Goal: Task Accomplishment & Management: Manage account settings

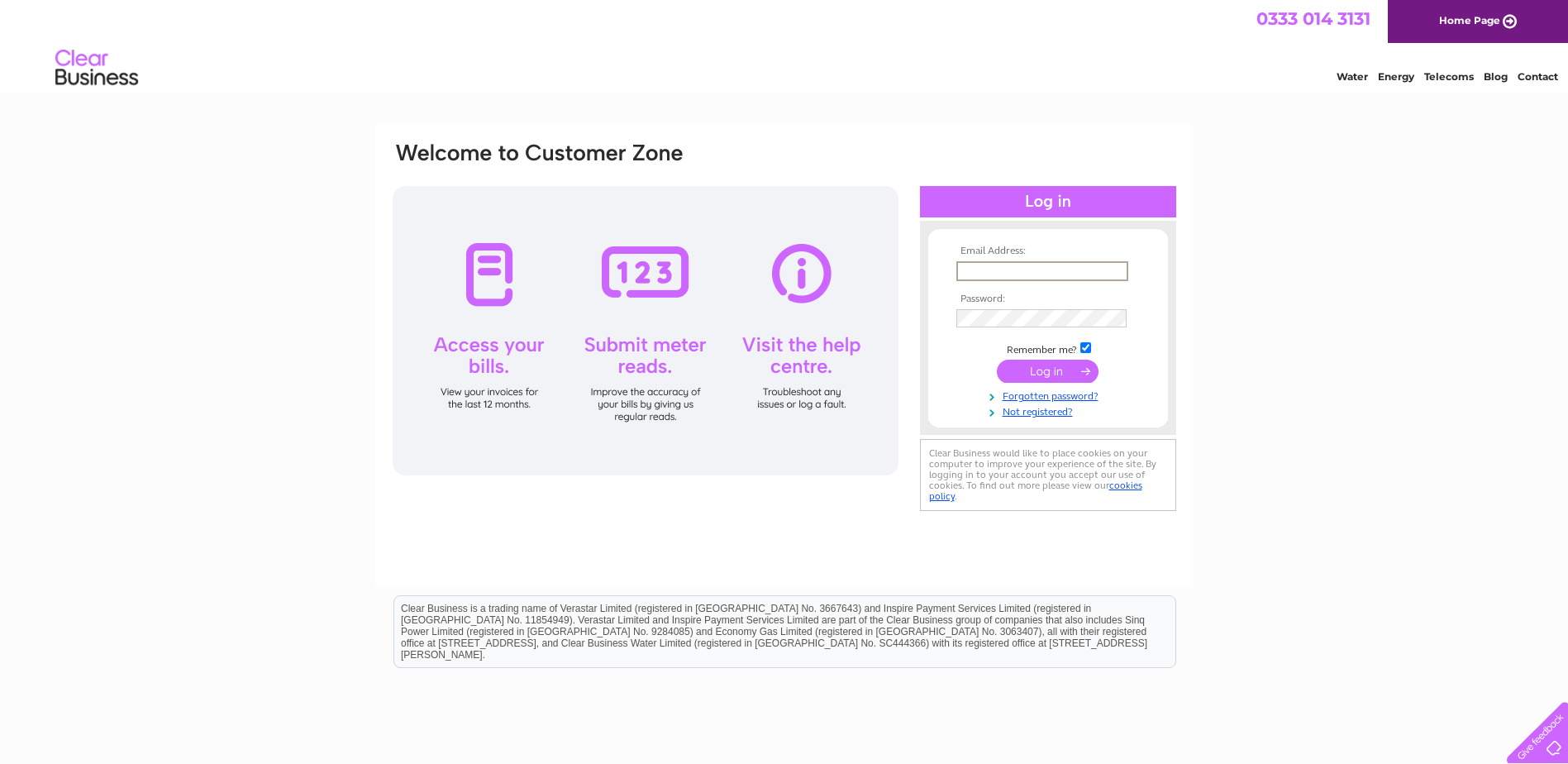
click at [1013, 269] on input "text" at bounding box center [1043, 271] width 172 height 20
type input "[EMAIL_ADDRESS][DOMAIN_NAME]"
click at [1096, 264] on input "[EMAIL_ADDRESS][DOMAIN_NAME]" at bounding box center [1043, 271] width 172 height 20
drag, startPoint x: 1288, startPoint y: 290, endPoint x: 1206, endPoint y: 309, distance: 84.2
click at [1279, 291] on div "Email Address: info@alanmwilson.co.uk Password: Forgotten password?" at bounding box center [784, 497] width 1568 height 745
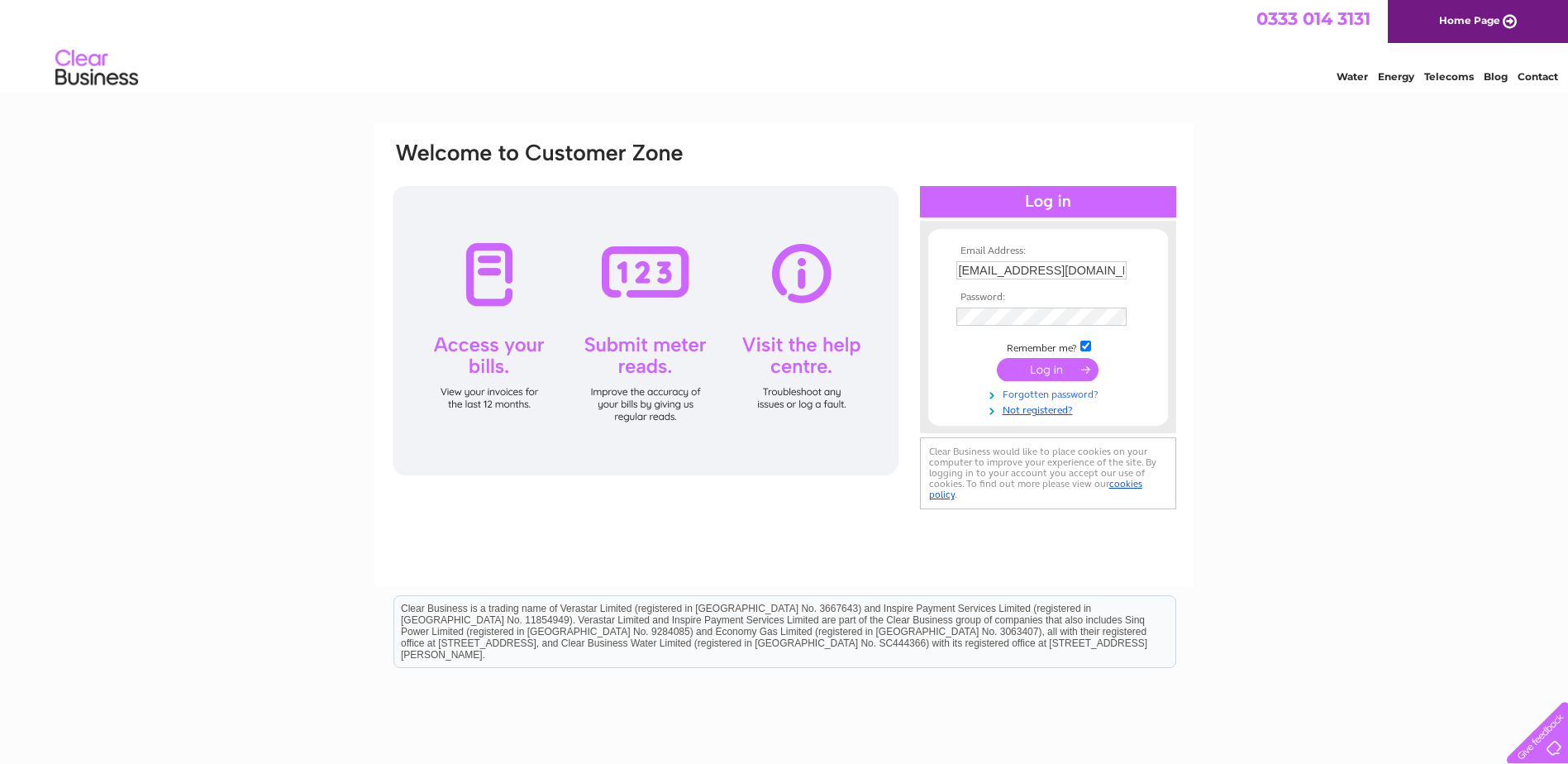
click at [1069, 400] on link "Forgotten password?" at bounding box center [1050, 393] width 187 height 16
click at [1037, 398] on link "Forgotten password?" at bounding box center [1050, 393] width 187 height 16
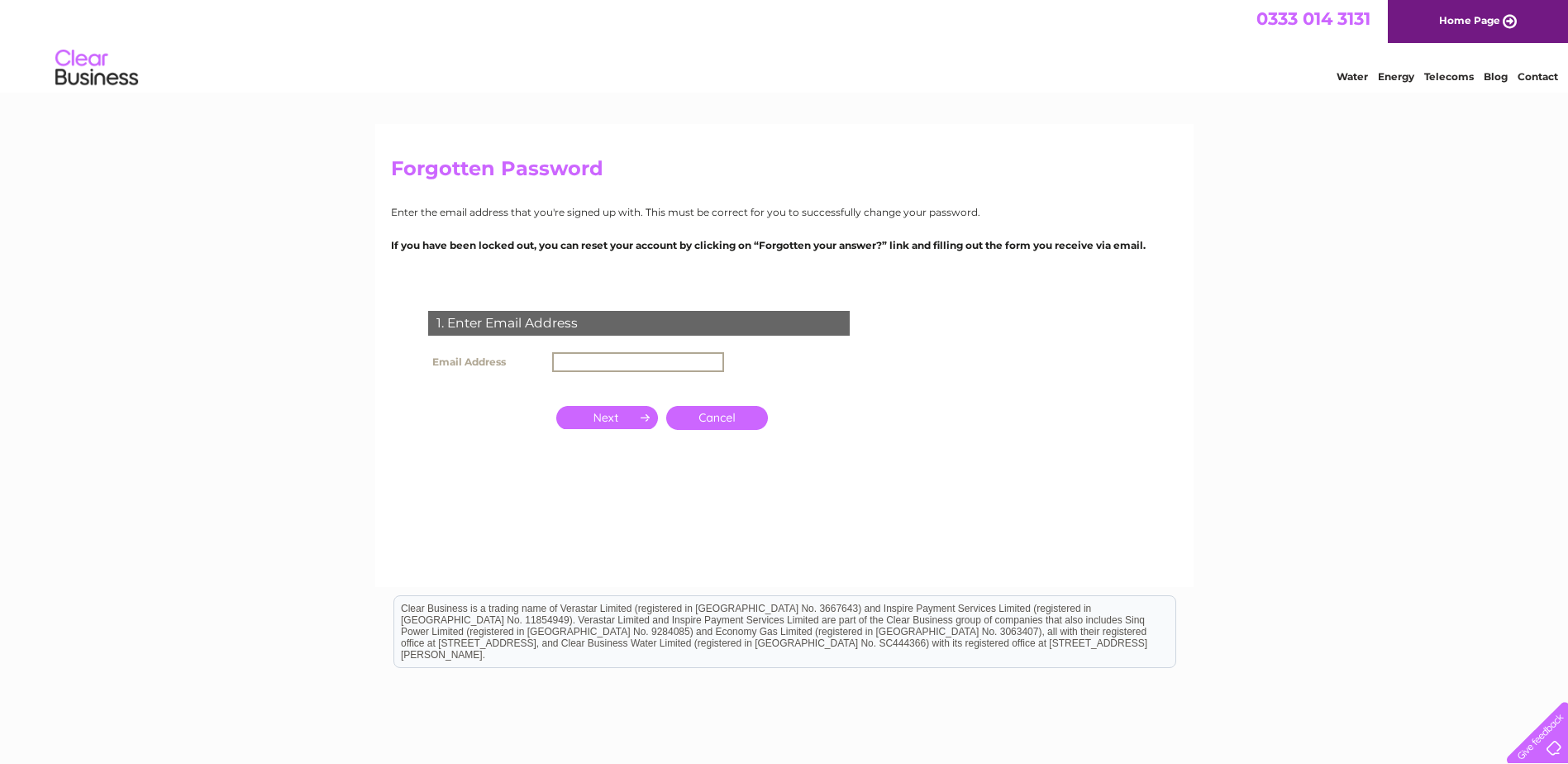
click at [595, 364] on input "text" at bounding box center [638, 362] width 172 height 20
type input "[EMAIL_ADDRESS][DOMAIN_NAME]"
click at [608, 412] on input "button" at bounding box center [607, 416] width 102 height 23
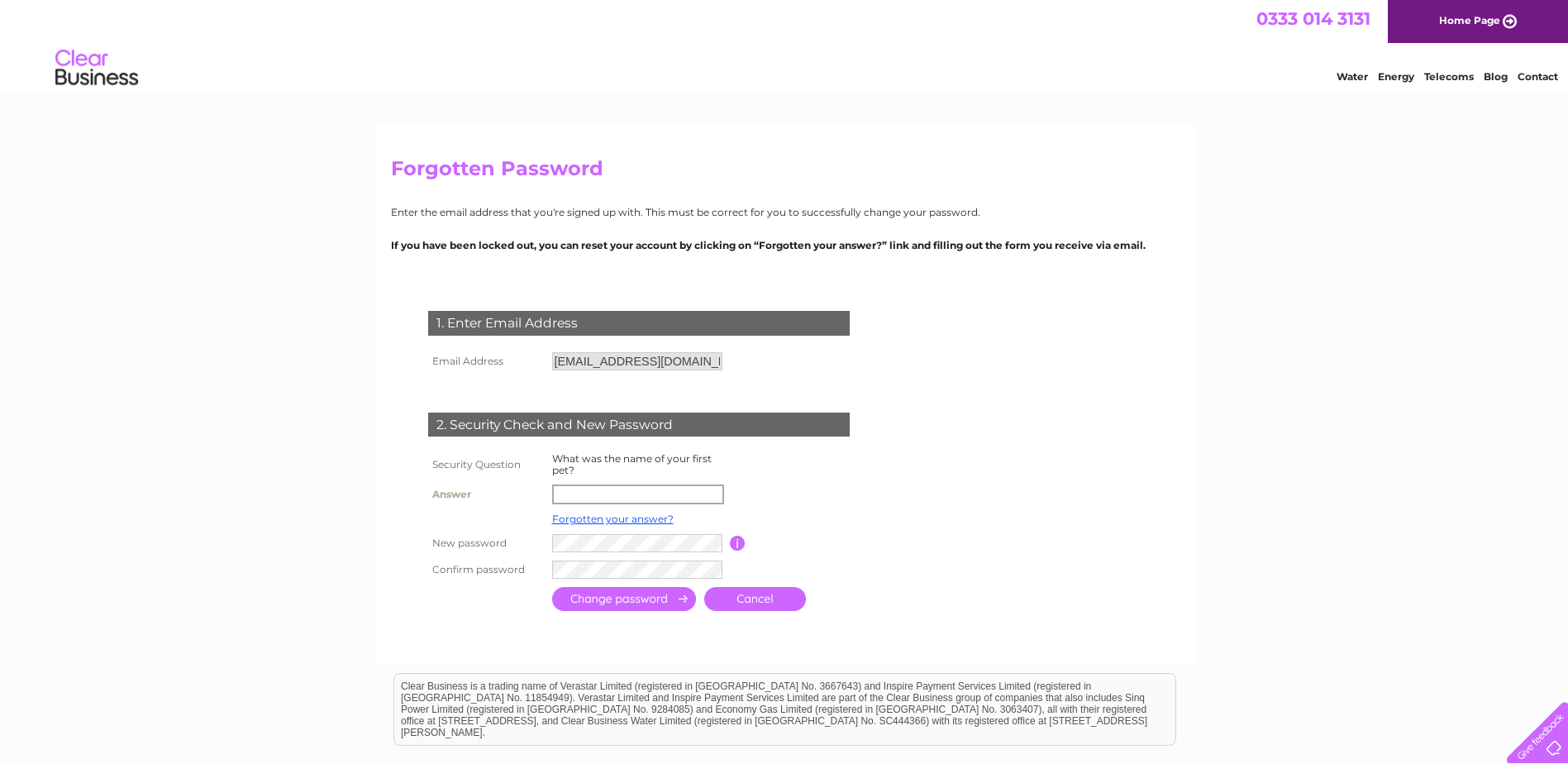
click at [596, 496] on input "text" at bounding box center [638, 494] width 172 height 20
type input "[PERSON_NAME]"
click at [523, 537] on tr "New password Password must be at least 6 characters long" at bounding box center [658, 542] width 469 height 28
click at [635, 600] on input "submit" at bounding box center [624, 598] width 144 height 24
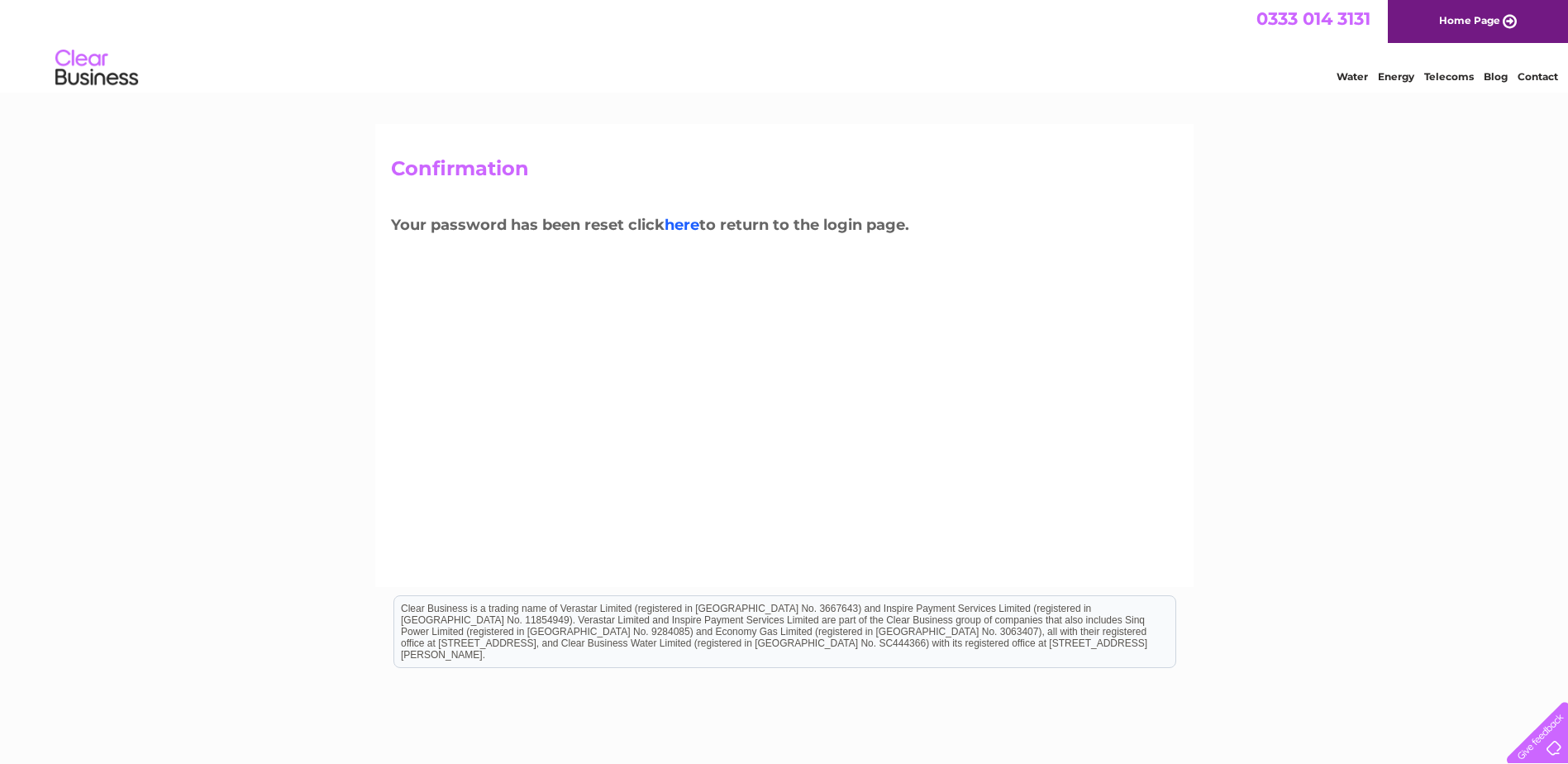
click at [685, 229] on link "here" at bounding box center [682, 224] width 35 height 18
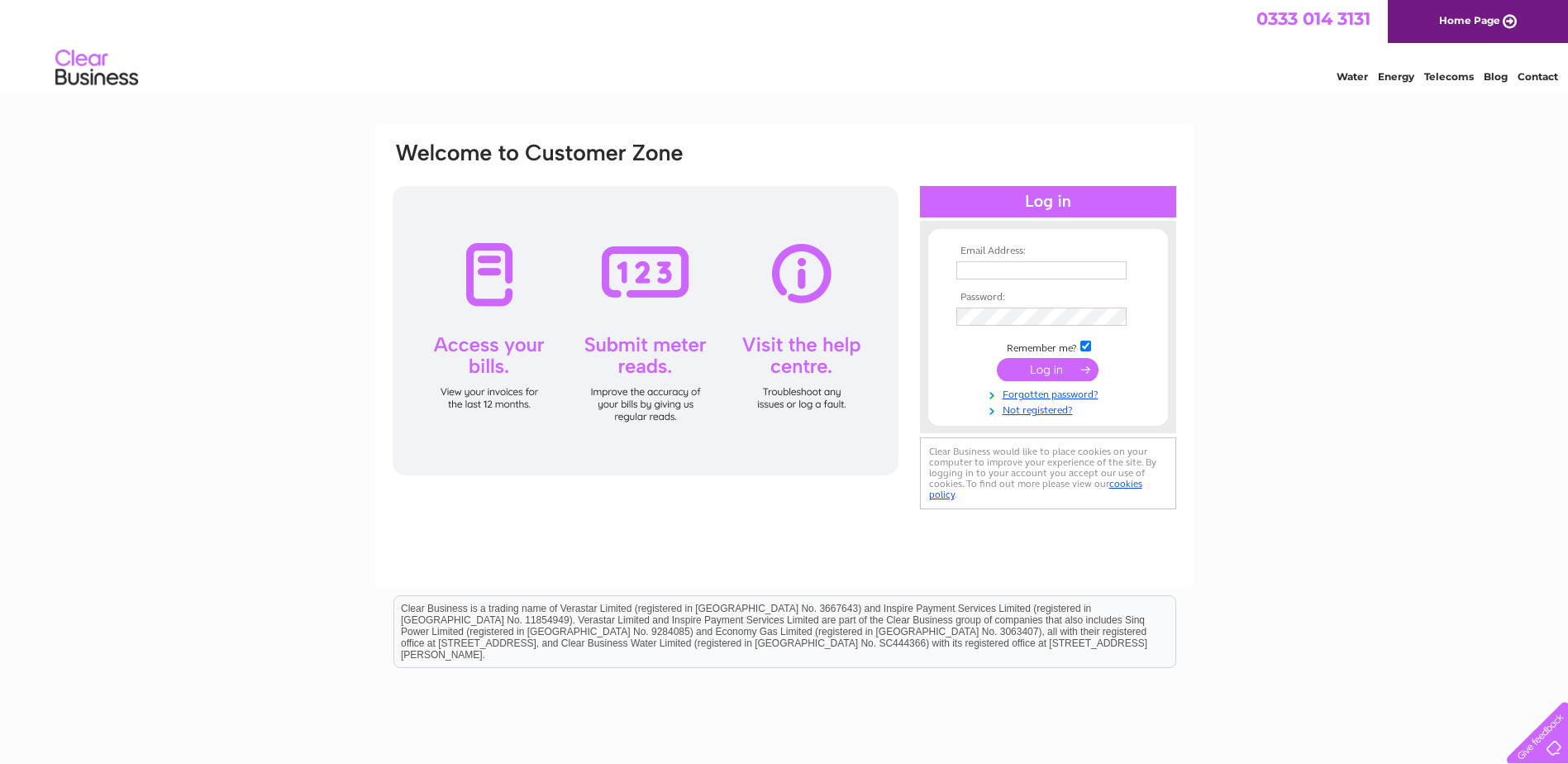
type input "[EMAIL_ADDRESS][DOMAIN_NAME]"
click at [1044, 373] on input "submit" at bounding box center [1047, 369] width 102 height 23
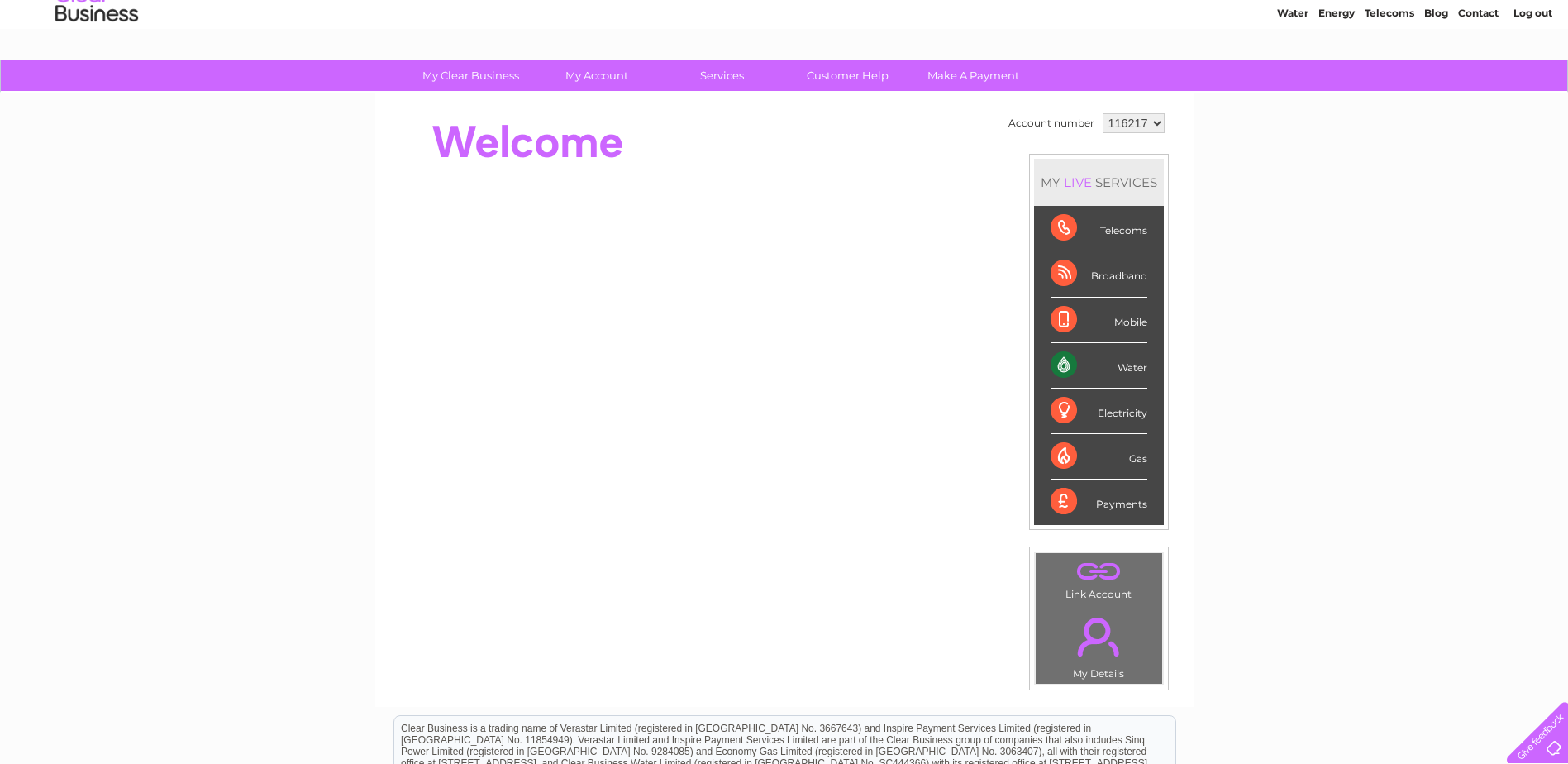
scroll to position [54, 0]
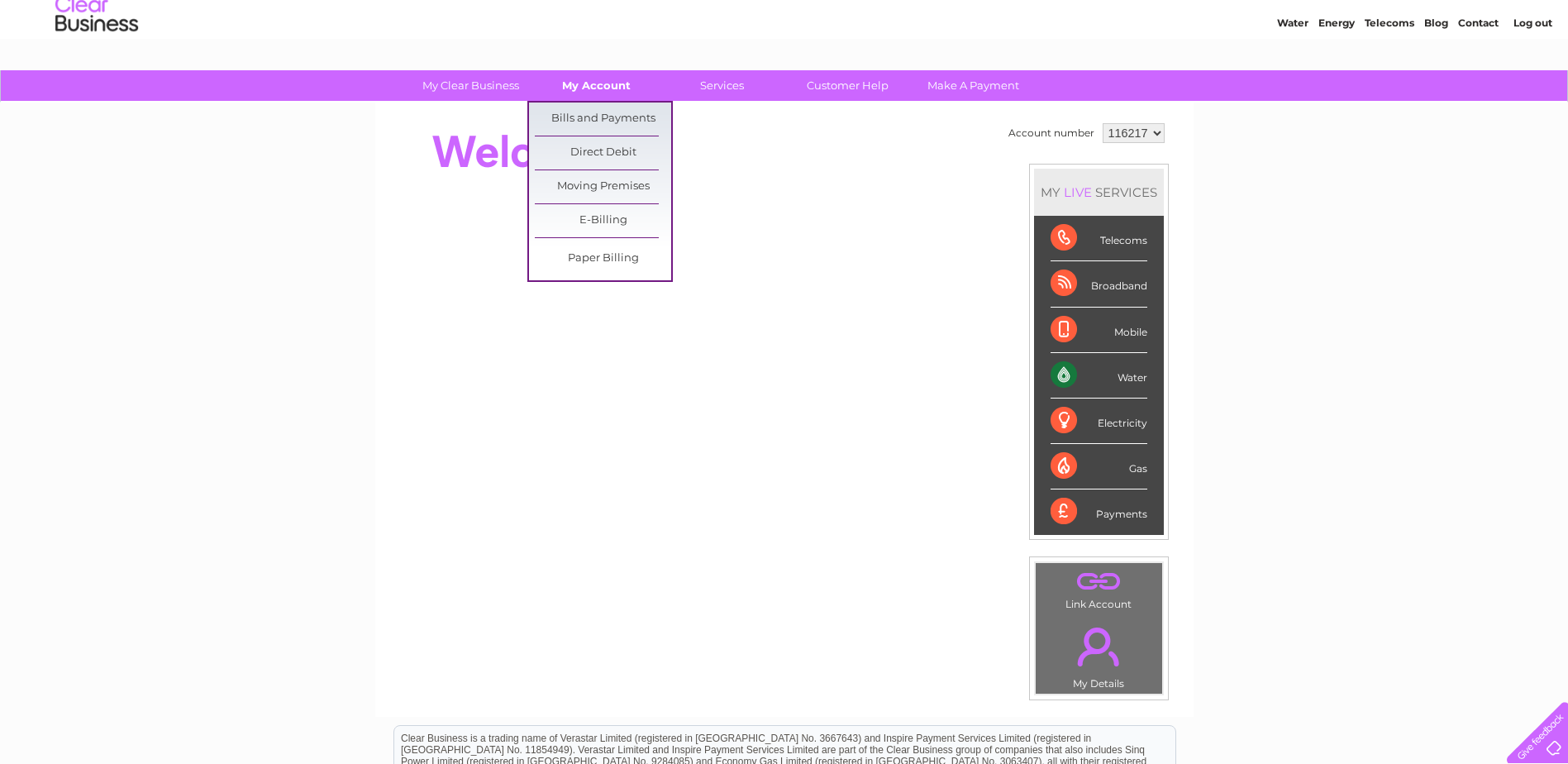
click at [603, 82] on link "My Account" at bounding box center [596, 85] width 137 height 30
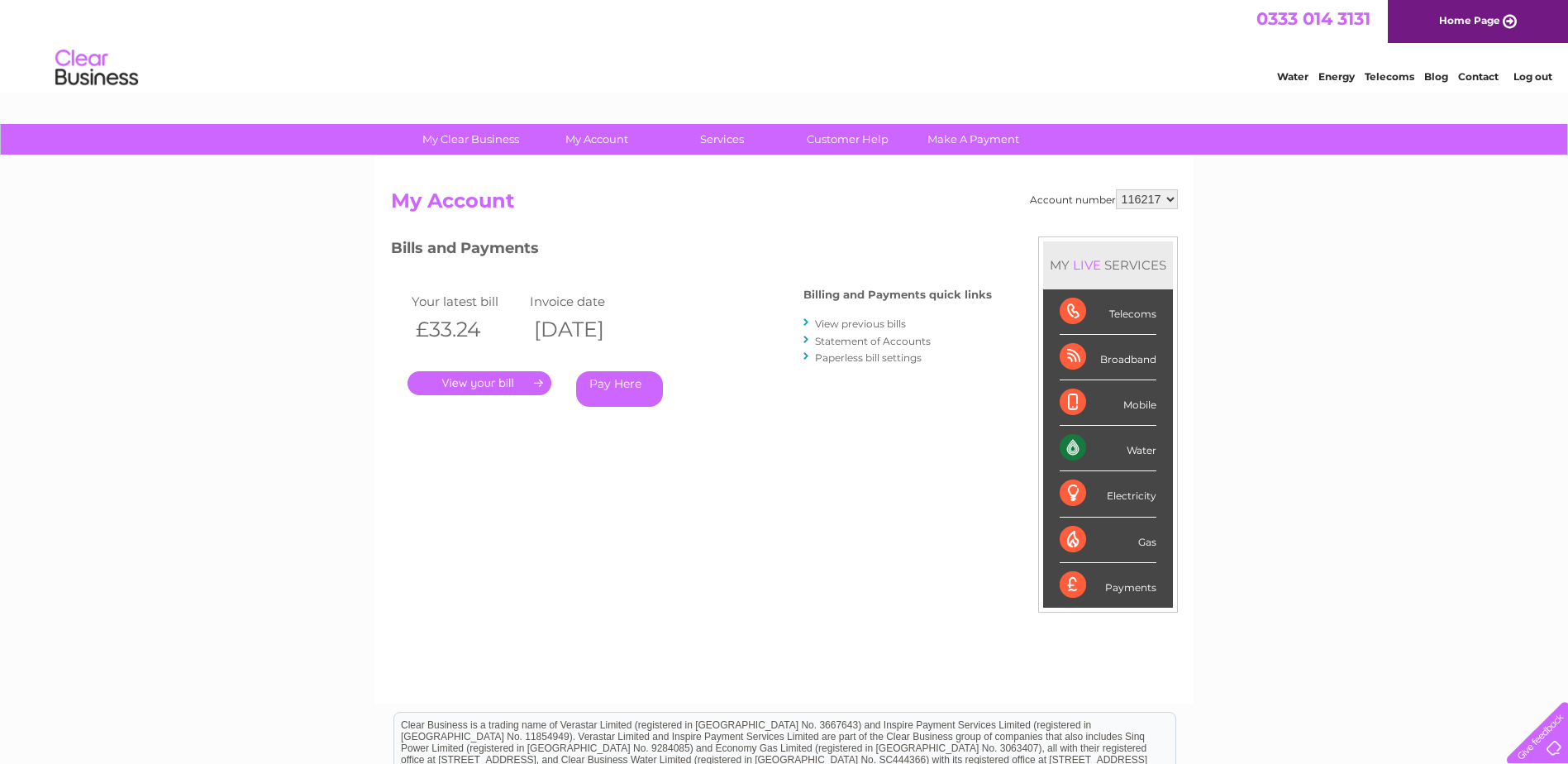
click at [857, 327] on link "View previous bills" at bounding box center [860, 324] width 91 height 12
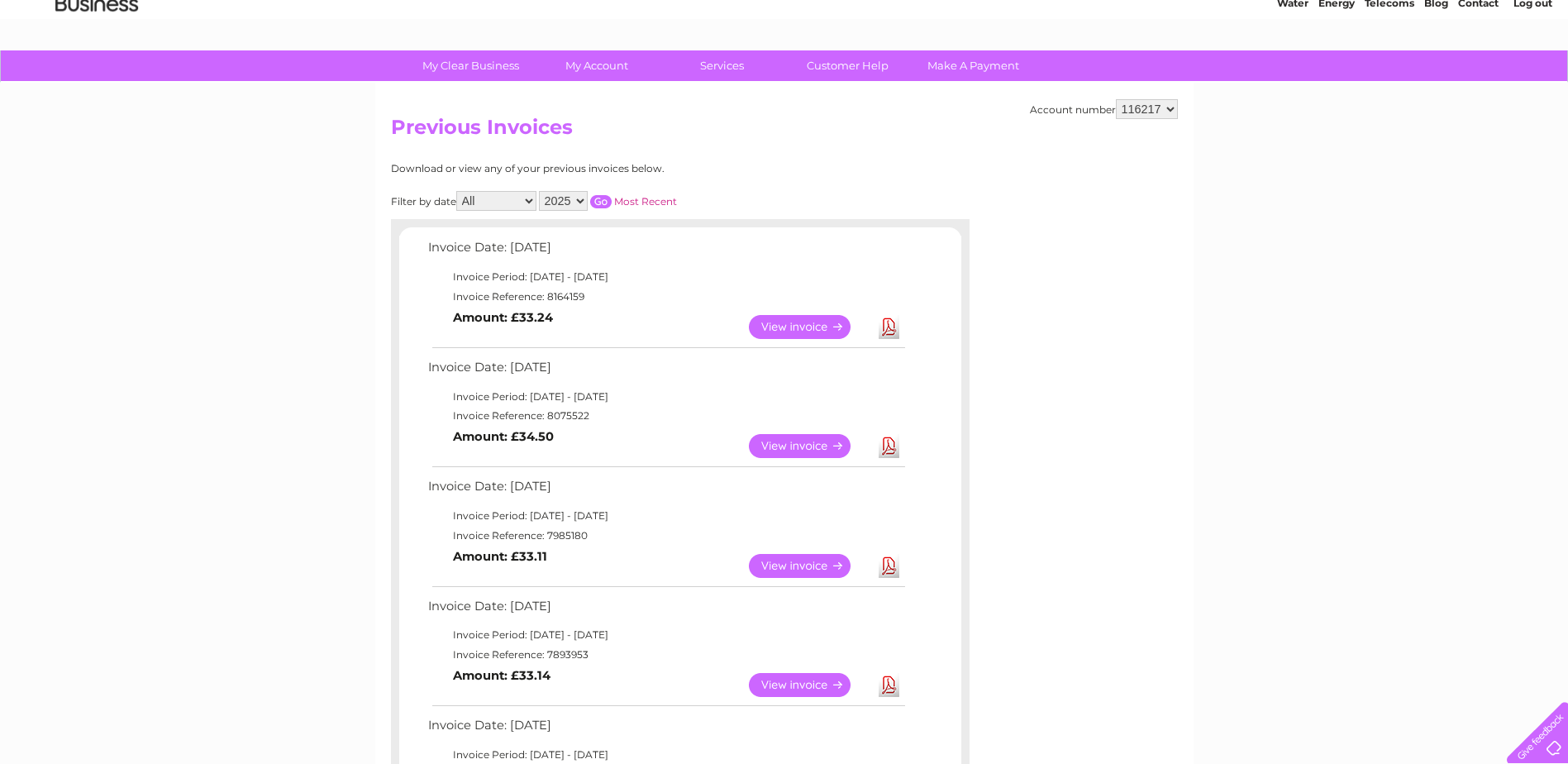
scroll to position [37, 0]
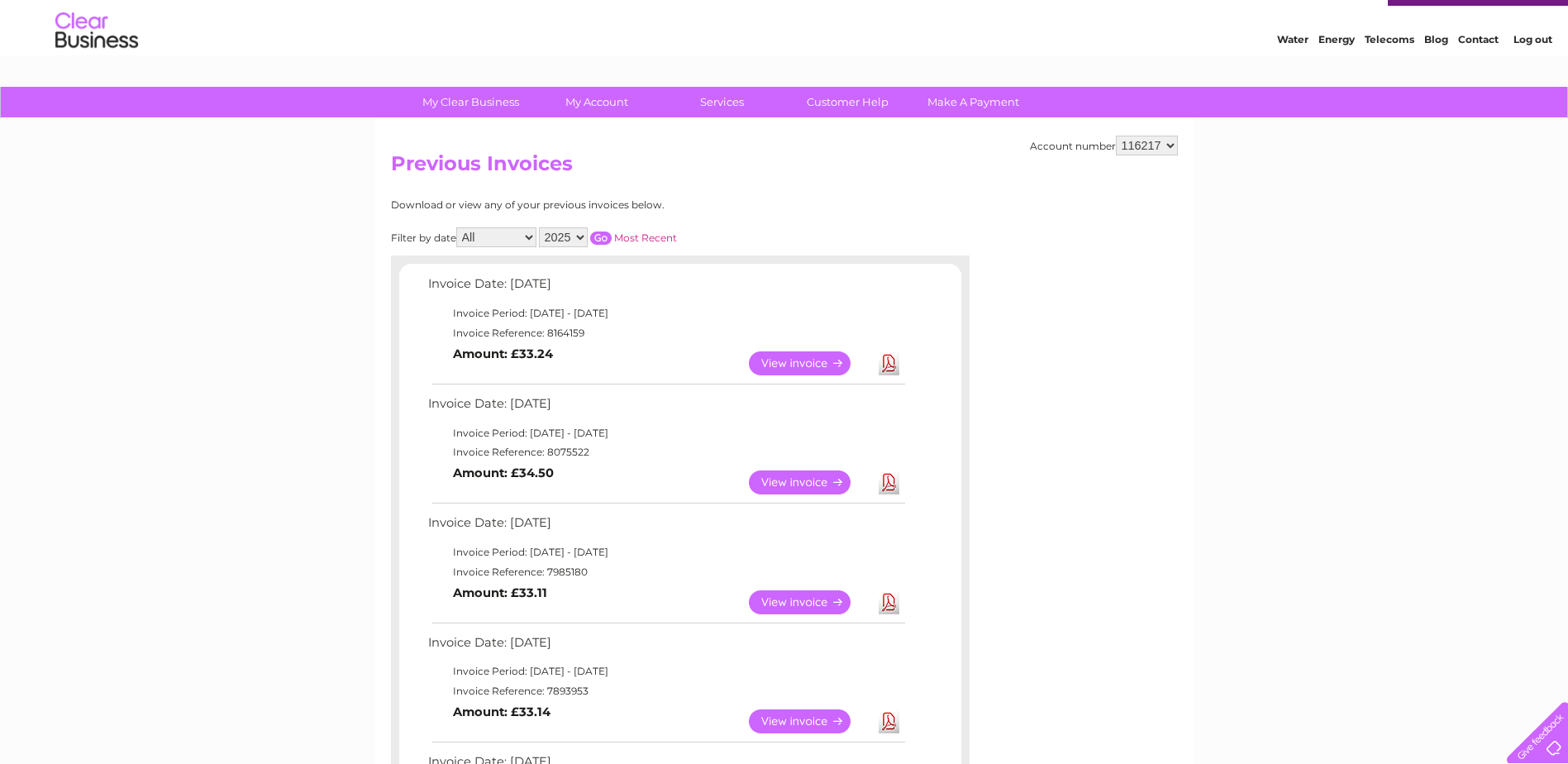
click at [792, 361] on link "View" at bounding box center [809, 363] width 122 height 24
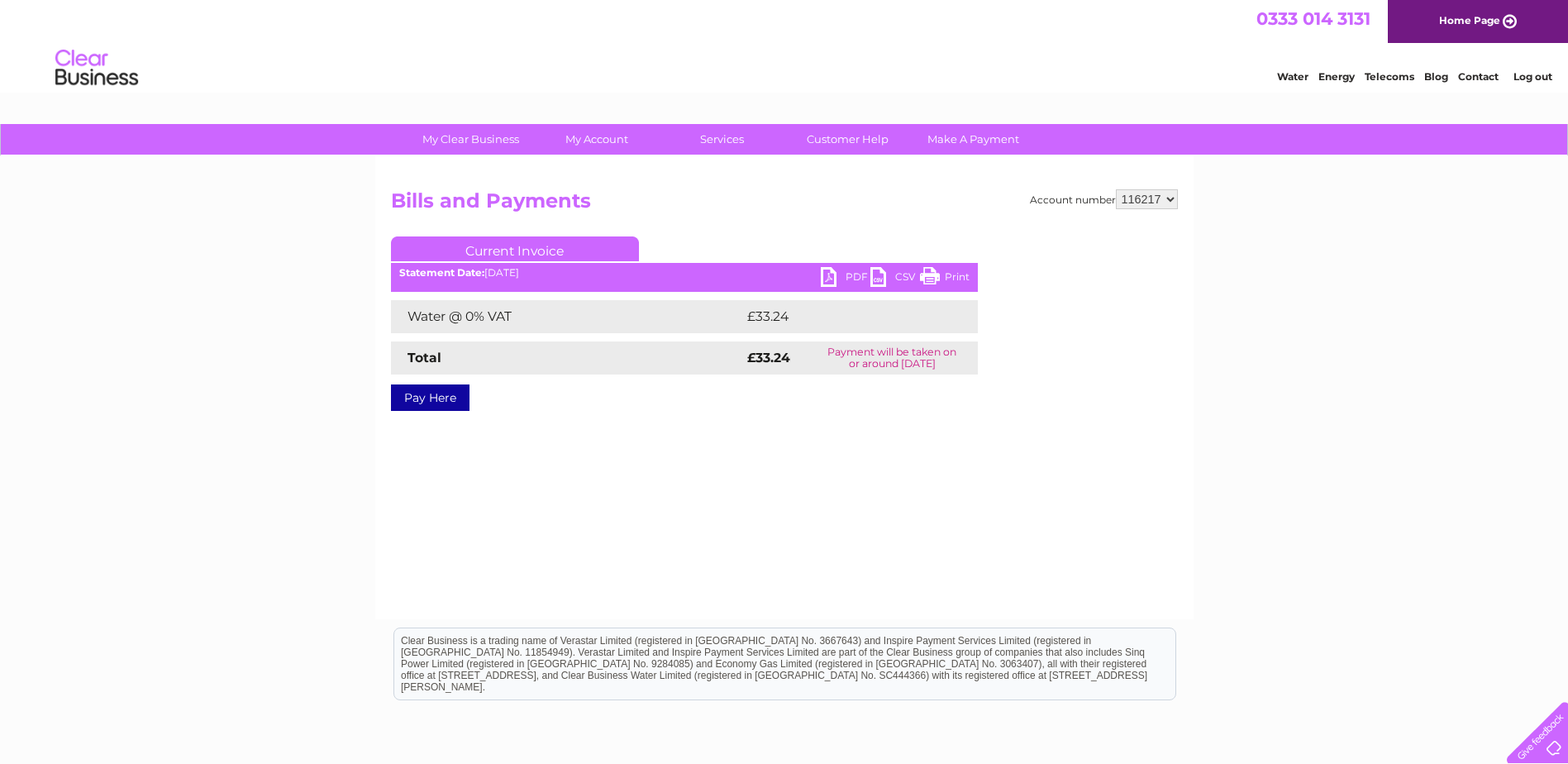
click at [826, 280] on link "PDF" at bounding box center [846, 279] width 50 height 24
